Goal: Check status: Check status

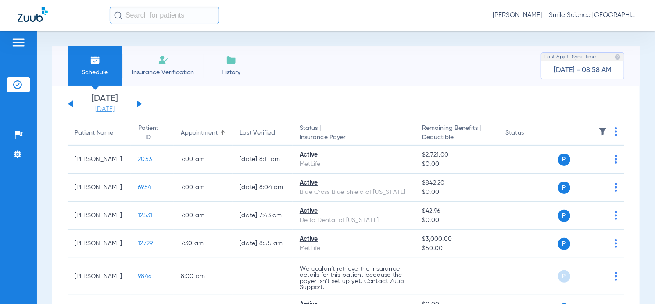
click at [115, 109] on link "[DATE]" at bounding box center [104, 109] width 53 height 9
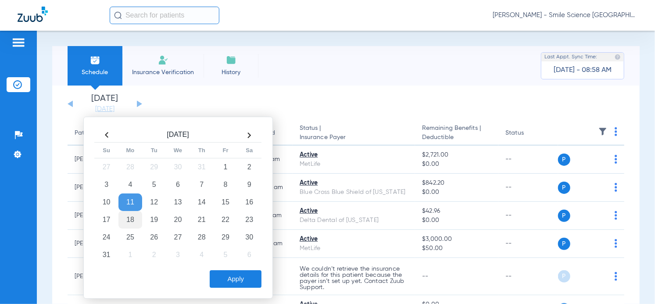
click at [132, 212] on td "18" at bounding box center [130, 220] width 24 height 18
click at [153, 216] on td "19" at bounding box center [154, 220] width 24 height 18
click at [235, 275] on button "Apply" at bounding box center [236, 279] width 52 height 18
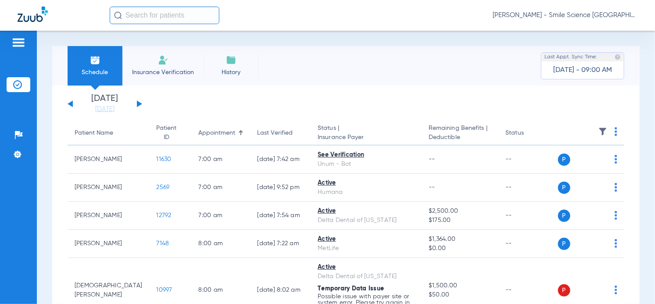
click at [177, 11] on input "text" at bounding box center [165, 16] width 110 height 18
click at [607, 128] on th at bounding box center [591, 133] width 67 height 25
click at [614, 132] on img at bounding box center [615, 131] width 3 height 9
click at [577, 165] on span "Verify All" at bounding box center [577, 167] width 53 height 6
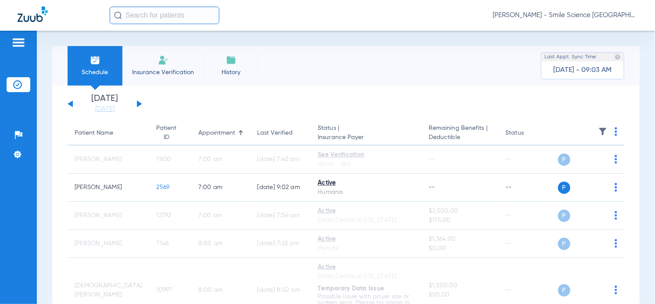
scroll to position [39, 0]
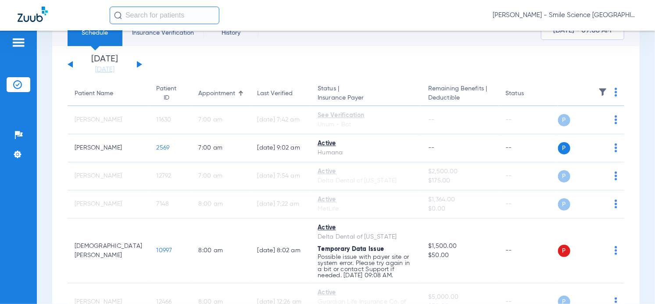
click at [303, 57] on app-single-date-navigator "[DATE] [DATE] [DATE] [DATE] [DATE] [DATE] [DATE] [DATE] [DATE] [DATE] [DATE] [D…" at bounding box center [346, 64] width 556 height 19
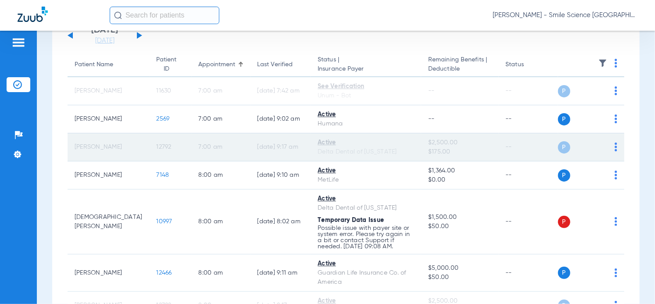
scroll to position [79, 0]
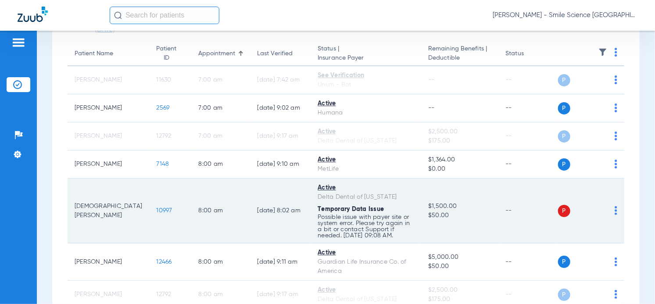
click at [89, 209] on td "[DEMOGRAPHIC_DATA][PERSON_NAME]" at bounding box center [109, 210] width 82 height 65
click at [157, 210] on span "10997" at bounding box center [165, 210] width 16 height 6
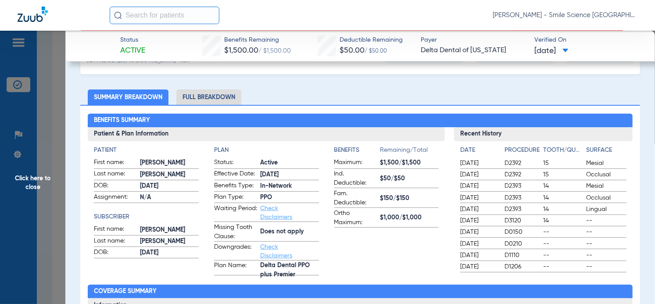
scroll to position [119, 0]
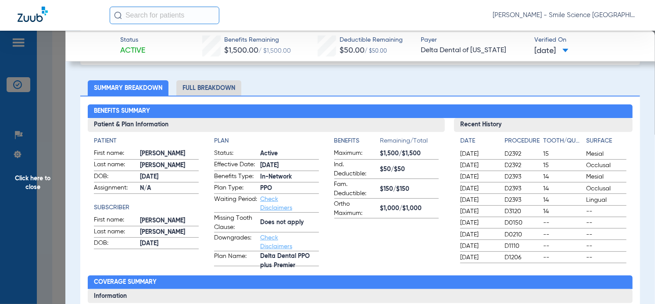
click at [216, 85] on li "Full Breakdown" at bounding box center [208, 87] width 65 height 15
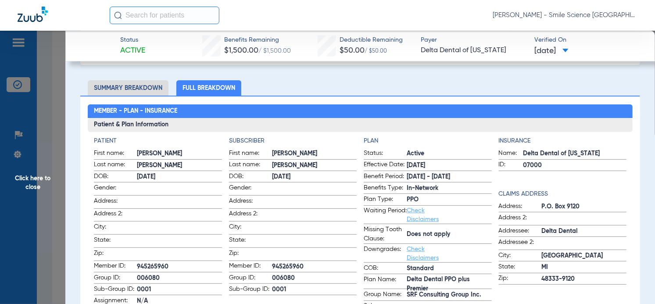
scroll to position [159, 0]
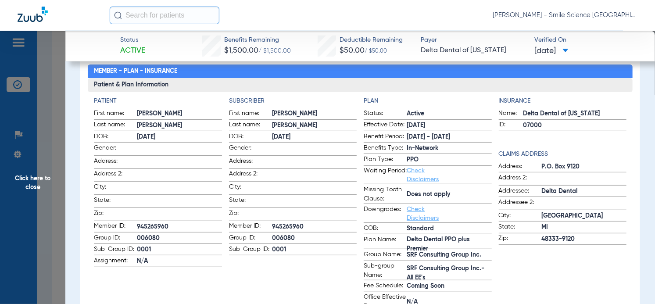
drag, startPoint x: 168, startPoint y: 224, endPoint x: 135, endPoint y: 224, distance: 33.8
click at [135, 224] on label "Member ID: 945265960" at bounding box center [158, 226] width 128 height 11
copy label "945265960"
click at [135, 11] on input "text" at bounding box center [165, 16] width 110 height 18
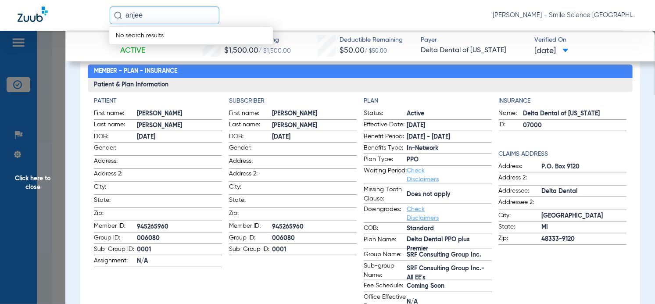
type input "anjee"
drag, startPoint x: 139, startPoint y: 20, endPoint x: 46, endPoint y: 20, distance: 92.9
click at [46, 20] on div "anjee No search results [PERSON_NAME] - Smile Science [GEOGRAPHIC_DATA]" at bounding box center [327, 15] width 655 height 31
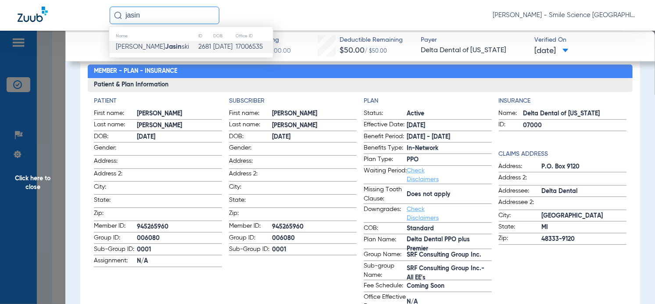
type input "jasin"
click at [140, 52] on td "[PERSON_NAME] ski" at bounding box center [153, 47] width 89 height 12
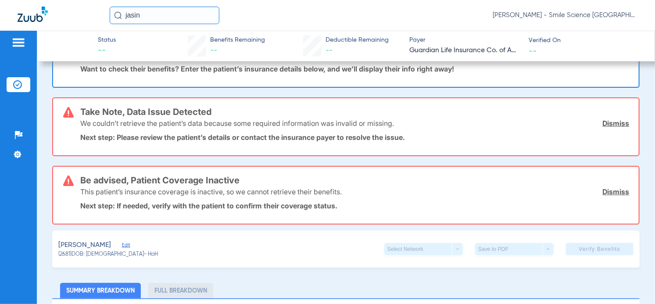
scroll to position [41, 0]
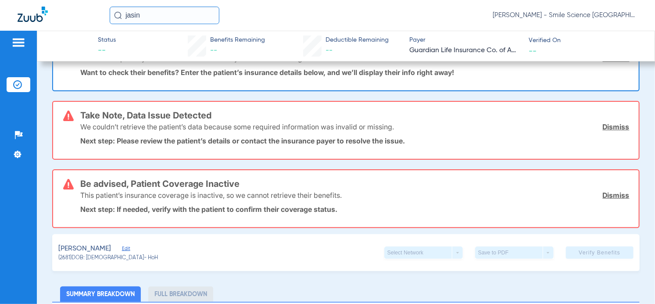
drag, startPoint x: 170, startPoint y: 14, endPoint x: 14, endPoint y: 24, distance: 156.8
click at [14, 24] on div "jasin [PERSON_NAME] - Smile Science [GEOGRAPHIC_DATA]" at bounding box center [327, 15] width 655 height 31
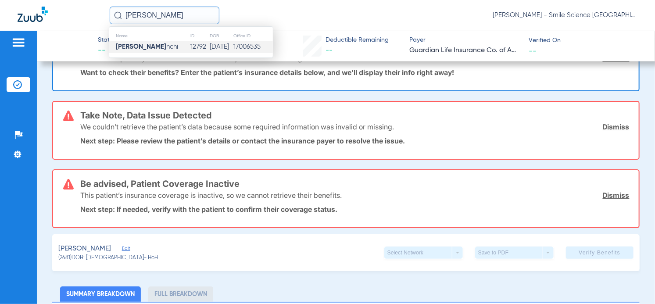
type input "[PERSON_NAME]"
click at [152, 43] on span "[PERSON_NAME] nchi" at bounding box center [147, 46] width 62 height 7
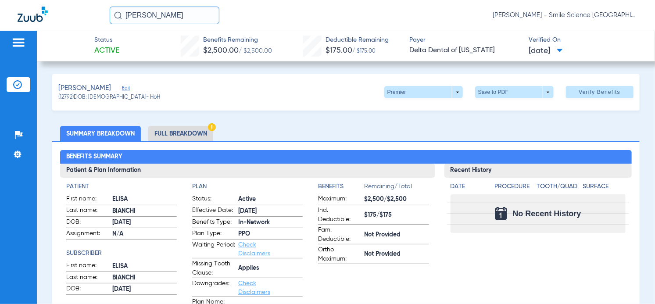
scroll to position [39, 0]
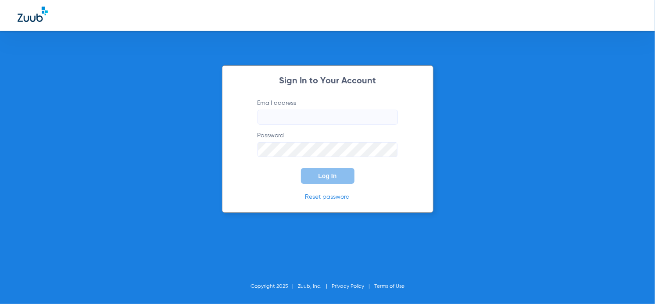
type input "[PERSON_NAME][EMAIL_ADDRESS][DOMAIN_NAME]"
click at [320, 179] on button "Log In" at bounding box center [327, 176] width 53 height 16
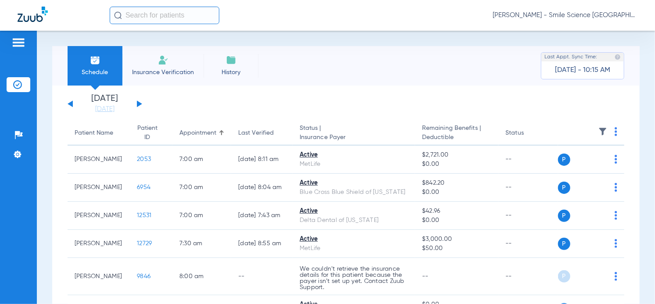
click at [301, 71] on div "Schedule Insurance Verification History Last Appt. Sync Time: [DATE] - 10:15 AM" at bounding box center [345, 65] width 587 height 39
click at [108, 106] on link "[DATE]" at bounding box center [104, 109] width 53 height 9
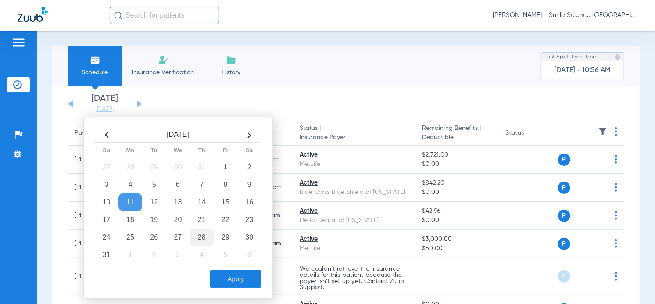
drag, startPoint x: 157, startPoint y: 219, endPoint x: 210, endPoint y: 240, distance: 57.2
click at [157, 219] on td "19" at bounding box center [154, 220] width 24 height 18
click at [243, 277] on button "Apply" at bounding box center [236, 279] width 52 height 18
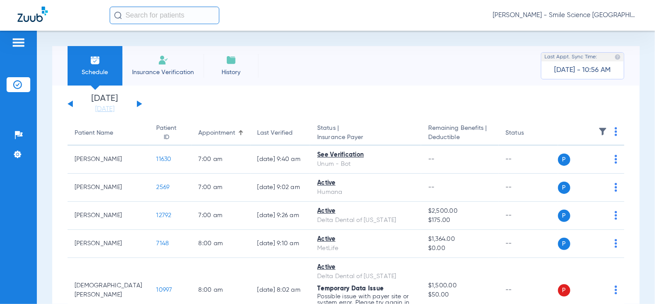
click at [201, 20] on input "text" at bounding box center [165, 16] width 110 height 18
type input "u"
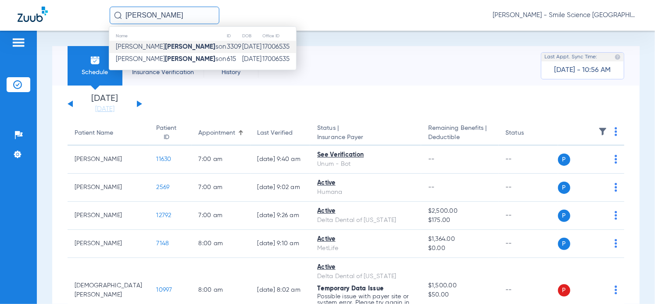
type input "[PERSON_NAME]"
click at [242, 49] on td "[DATE]" at bounding box center [252, 47] width 20 height 12
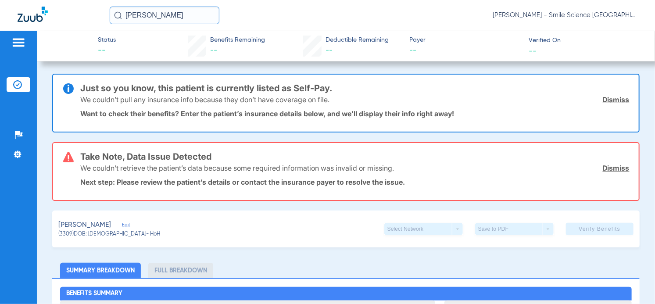
drag, startPoint x: 151, startPoint y: 14, endPoint x: 55, endPoint y: 30, distance: 97.4
click at [55, 34] on app-portal-wrapper "[PERSON_NAME] - Smile Science Chicago Patients Insurance Verification Setup Hel…" at bounding box center [327, 167] width 655 height 335
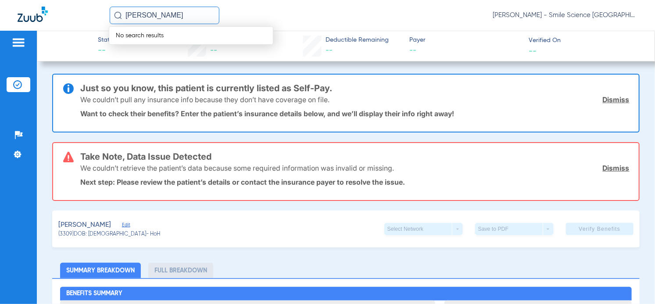
click at [134, 14] on input "[PERSON_NAME]" at bounding box center [165, 16] width 110 height 18
click at [134, 16] on input "[PERSON_NAME]" at bounding box center [165, 16] width 110 height 18
type input "joLin"
click at [172, 14] on input "joLin" at bounding box center [165, 16] width 110 height 18
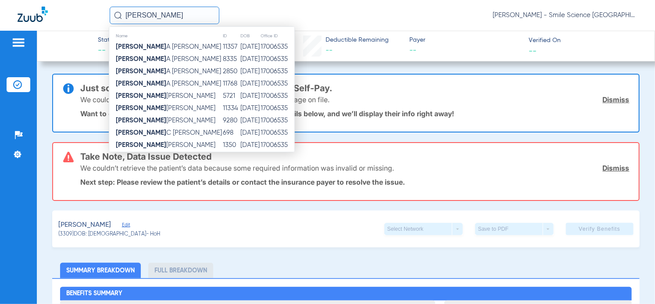
type input "[PERSON_NAME]"
drag, startPoint x: 157, startPoint y: 19, endPoint x: 8, endPoint y: 19, distance: 148.6
click at [21, 19] on div "[PERSON_NAME] Name ID DOB Office ID [PERSON_NAME] 11357 [DATE] 17006535 [PERSON…" at bounding box center [327, 15] width 655 height 31
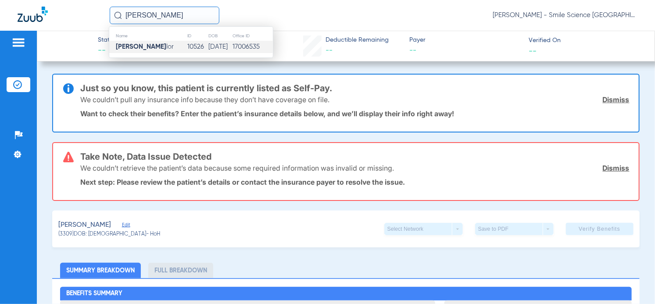
type input "[PERSON_NAME]"
click at [166, 50] on td "[PERSON_NAME] [PERSON_NAME]" at bounding box center [148, 47] width 78 height 12
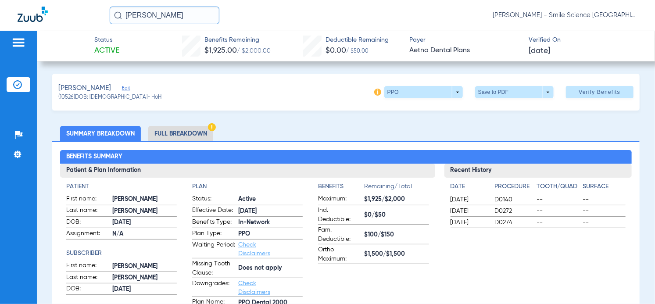
drag, startPoint x: 106, startPoint y: 23, endPoint x: 98, endPoint y: 25, distance: 8.5
click at [100, 24] on div "[PERSON_NAME] [PERSON_NAME] - Smile Science [GEOGRAPHIC_DATA]" at bounding box center [327, 15] width 655 height 31
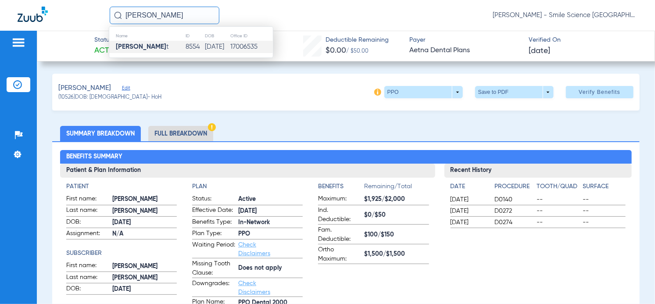
type input "[PERSON_NAME]"
click at [185, 47] on td "8554" at bounding box center [194, 47] width 19 height 12
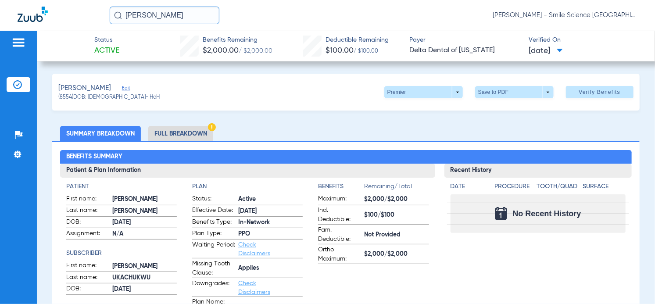
drag, startPoint x: 175, startPoint y: 12, endPoint x: 170, endPoint y: 14, distance: 5.7
click at [172, 14] on input "[PERSON_NAME]" at bounding box center [165, 16] width 110 height 18
